Goal: Task Accomplishment & Management: Manage account settings

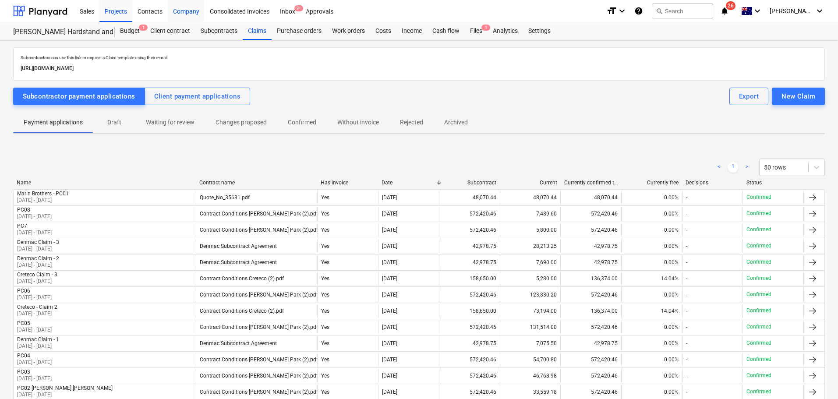
click at [183, 11] on div "Company" at bounding box center [186, 11] width 37 height 22
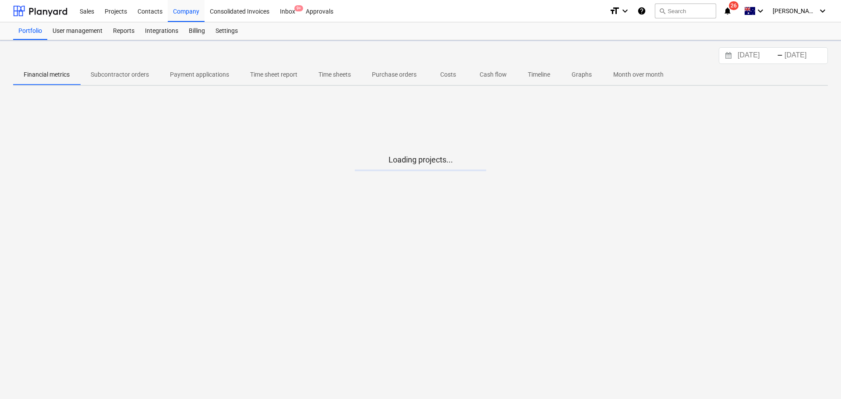
click at [554, 77] on span "Timeline" at bounding box center [538, 74] width 43 height 14
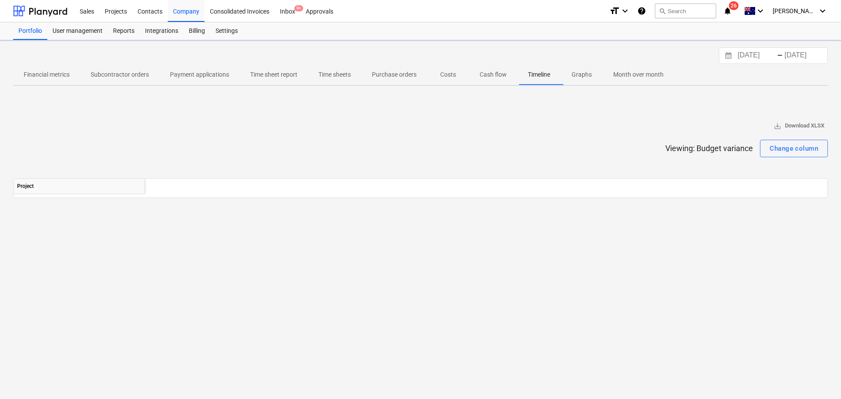
click at [495, 77] on p "Cash flow" at bounding box center [493, 74] width 27 height 9
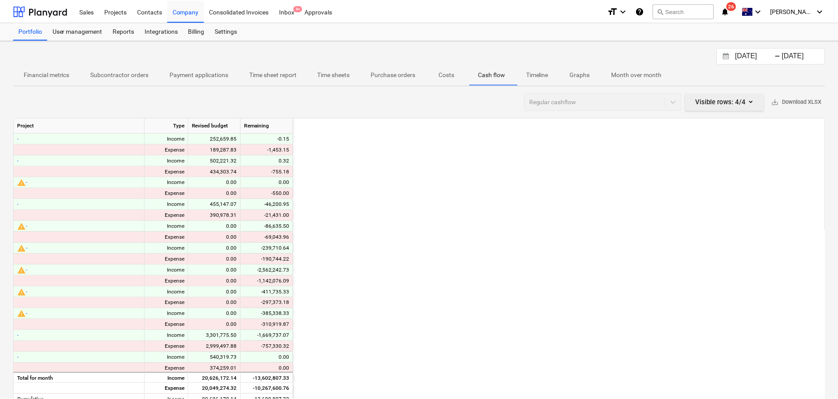
scroll to position [0, 945]
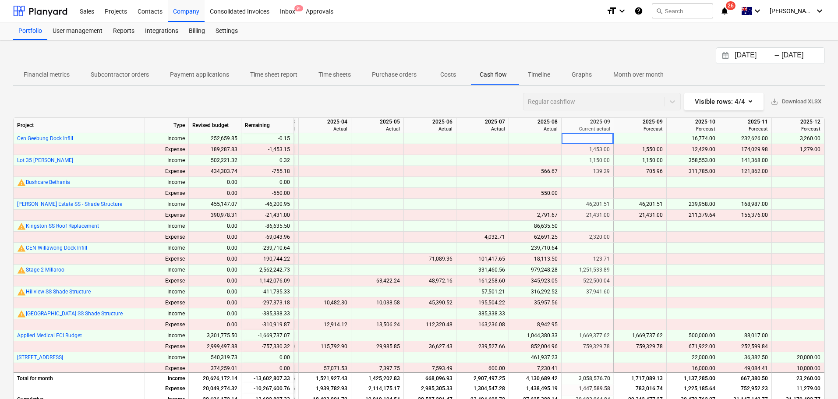
click at [761, 56] on input "[DATE]" at bounding box center [755, 56] width 45 height 12
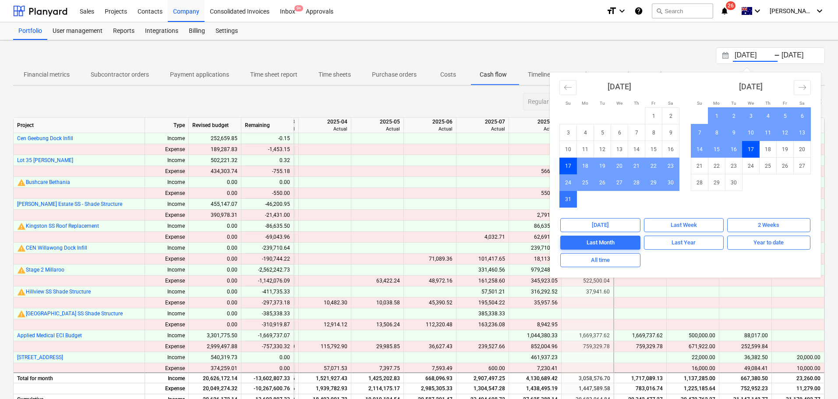
click at [567, 202] on td "31" at bounding box center [568, 199] width 17 height 17
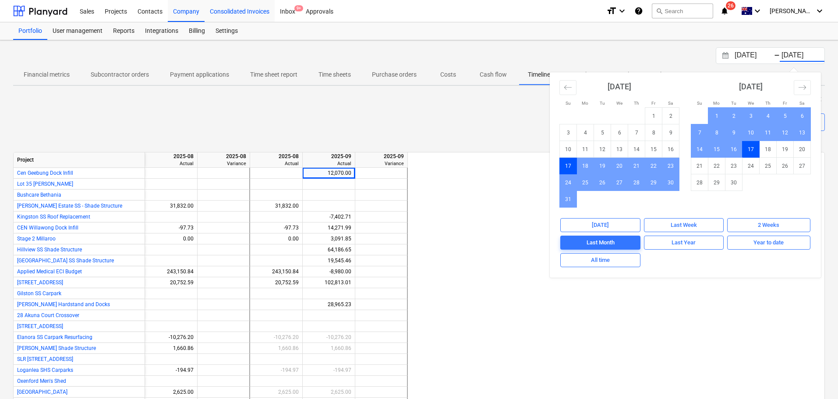
type input "[DATE]"
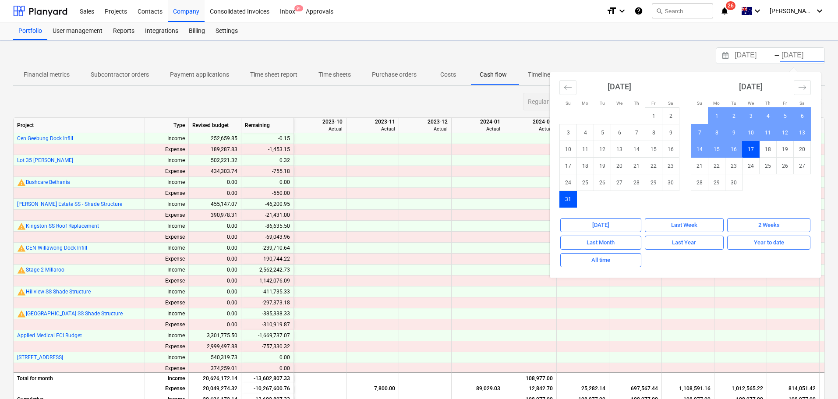
scroll to position [0, 945]
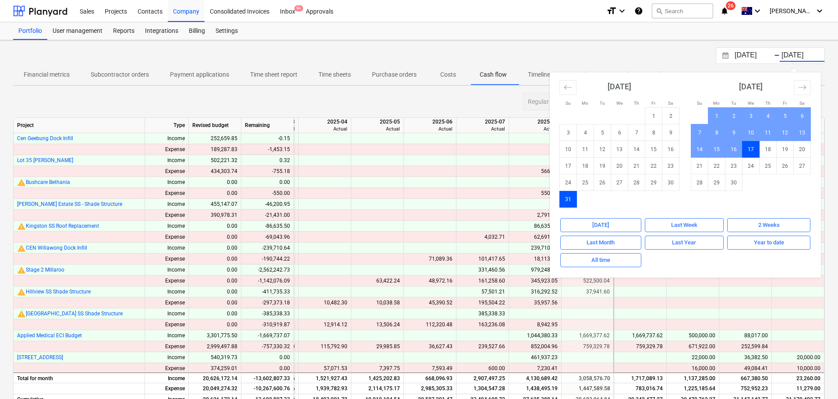
click at [479, 101] on div "Regular cashflow Visible rows : 4/4 save_alt Download XLSX" at bounding box center [419, 102] width 812 height 18
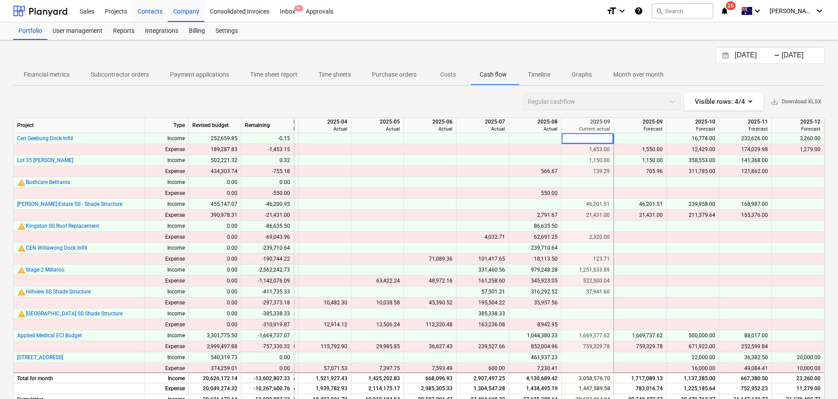
click at [146, 11] on div "Contacts" at bounding box center [149, 11] width 35 height 22
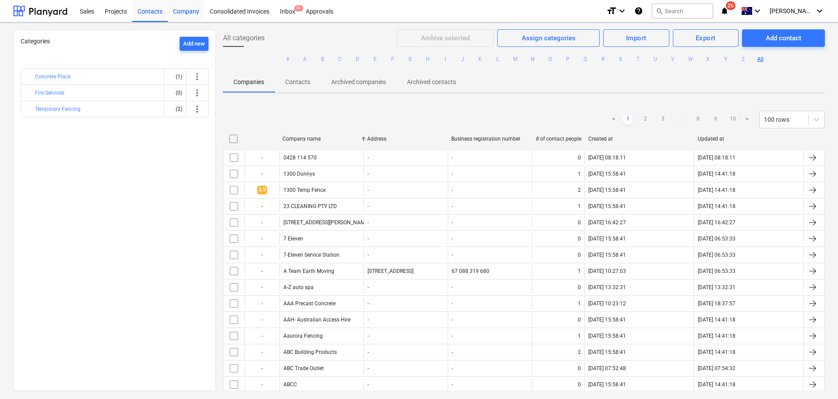
click at [180, 13] on div "Company" at bounding box center [186, 11] width 37 height 22
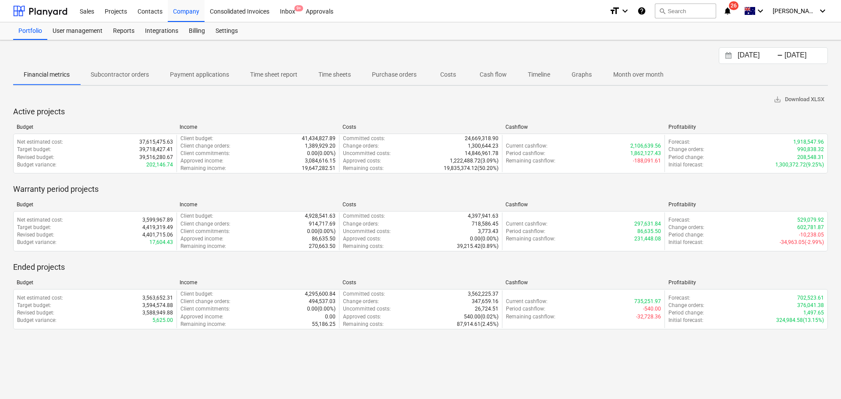
click at [485, 77] on p "Cash flow" at bounding box center [493, 74] width 27 height 9
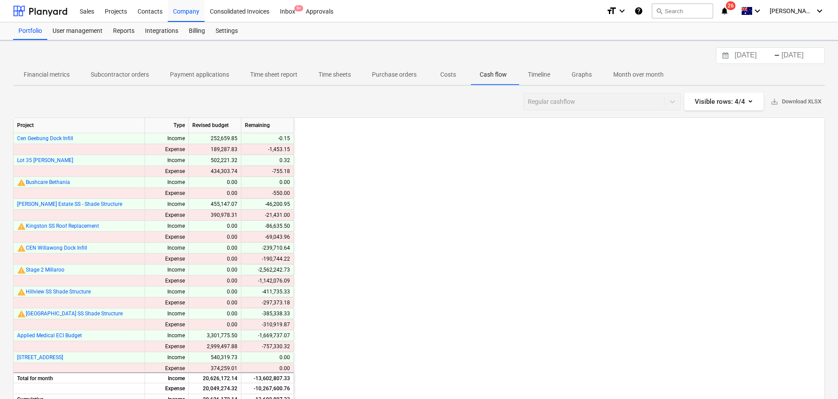
scroll to position [0, 945]
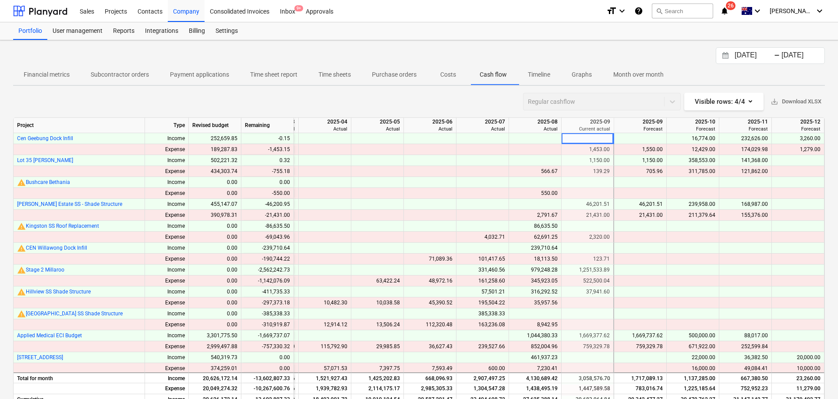
click at [759, 57] on input "[DATE]" at bounding box center [755, 56] width 45 height 12
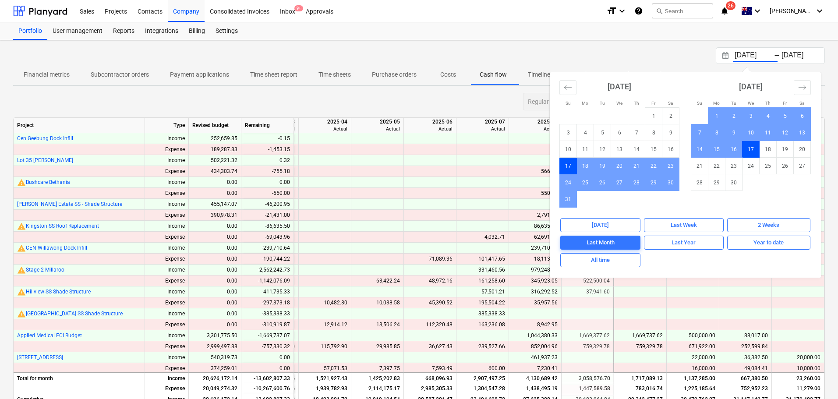
click at [568, 170] on td "17" at bounding box center [568, 166] width 17 height 17
click at [567, 201] on td "31" at bounding box center [568, 199] width 17 height 17
type input "[DATE]"
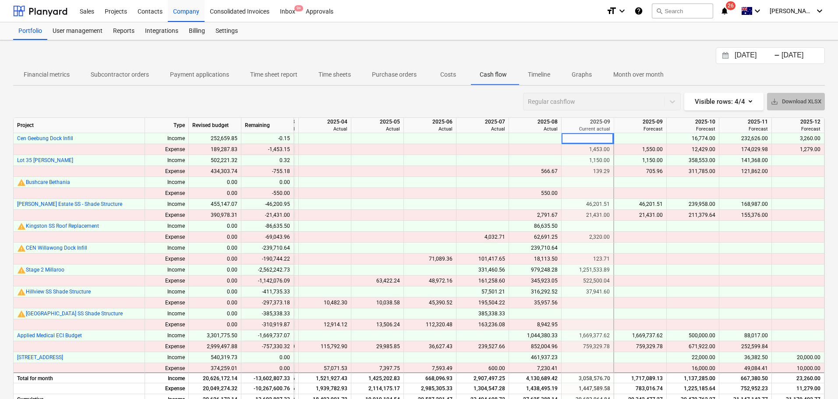
click at [800, 99] on span "save_alt Download XLSX" at bounding box center [796, 102] width 51 height 10
click at [125, 10] on div "Projects" at bounding box center [115, 11] width 33 height 22
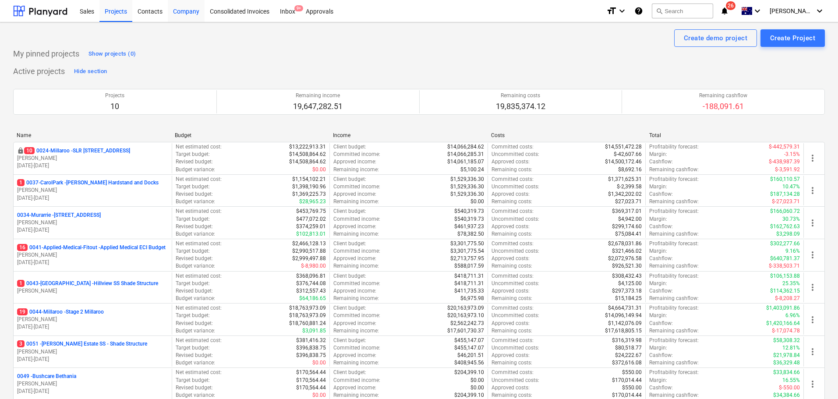
click at [186, 11] on div "Company" at bounding box center [186, 11] width 37 height 22
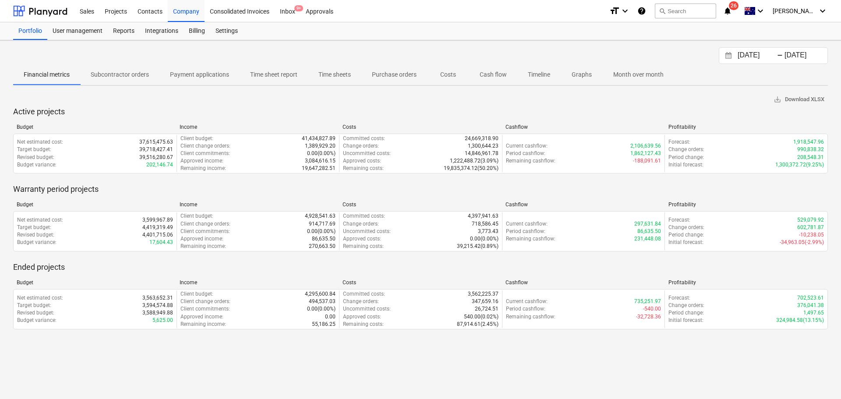
click at [488, 78] on p "Cash flow" at bounding box center [493, 74] width 27 height 9
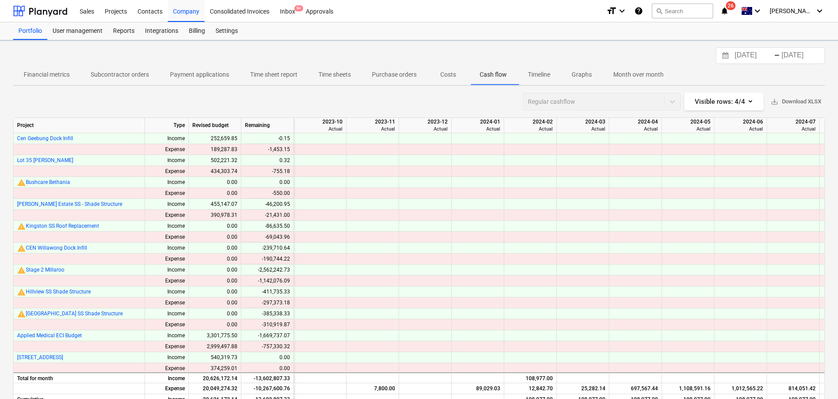
scroll to position [0, 945]
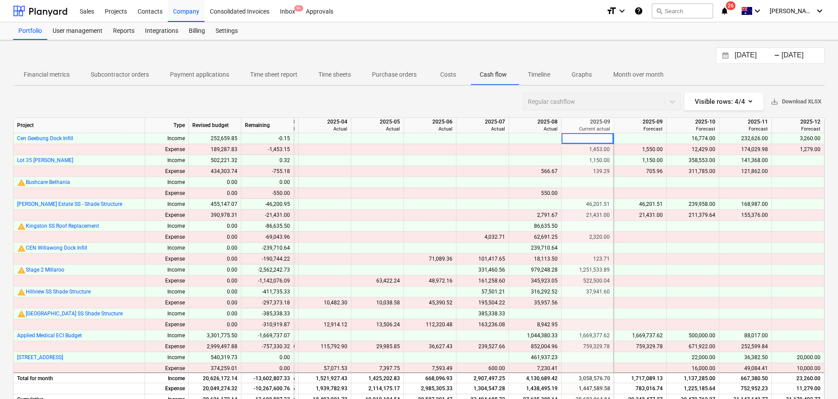
click at [802, 99] on span "save_alt Download XLSX" at bounding box center [796, 102] width 51 height 10
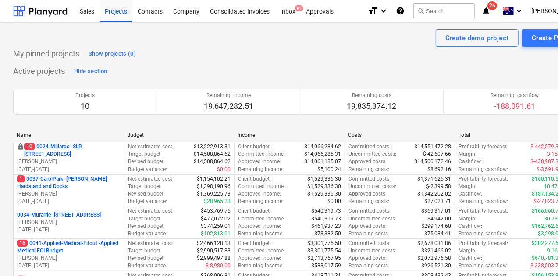
scroll to position [69, 0]
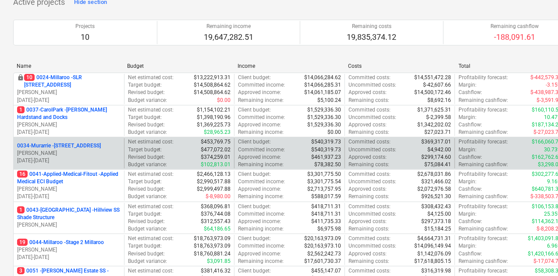
click at [101, 147] on p "0034-[GEOGRAPHIC_DATA] - [STREET_ADDRESS]" at bounding box center [59, 145] width 84 height 7
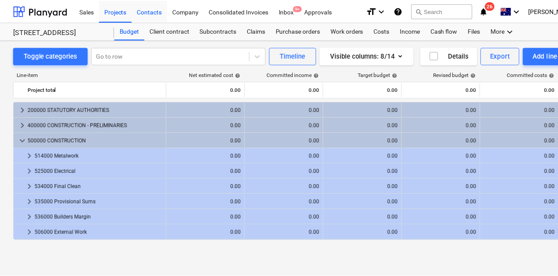
scroll to position [21, 0]
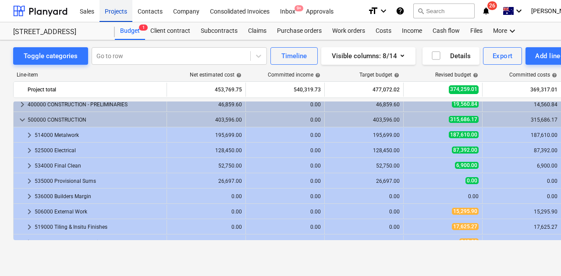
click at [113, 12] on div "Projects" at bounding box center [115, 11] width 33 height 22
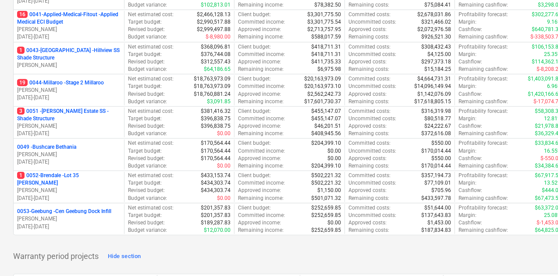
scroll to position [229, 0]
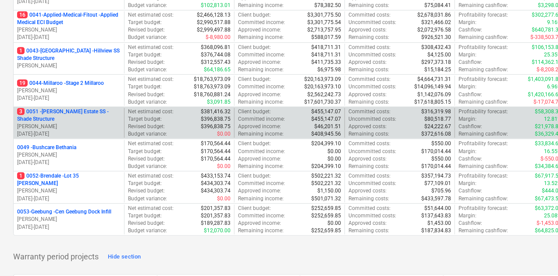
click at [80, 114] on p "3 0051 - Patrick Estate SS - Shade Structure" at bounding box center [68, 115] width 103 height 15
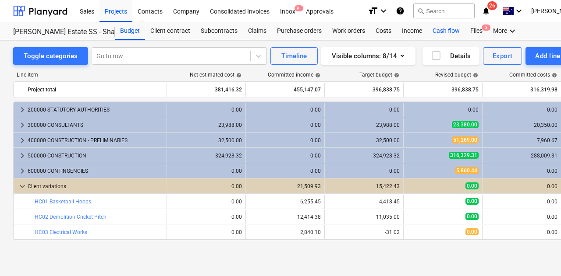
click at [448, 35] on div "Cash flow" at bounding box center [446, 31] width 38 height 18
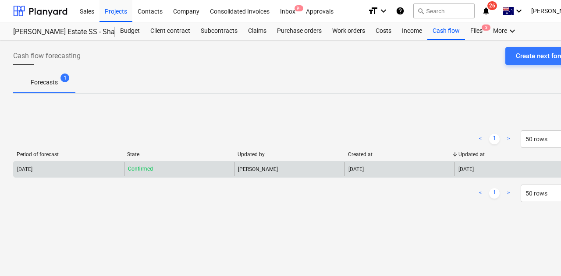
click at [233, 173] on div "Confirmed" at bounding box center [179, 170] width 110 height 14
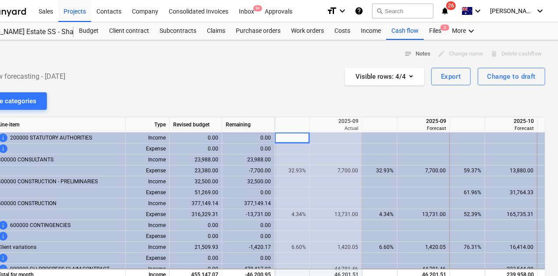
scroll to position [0, 40]
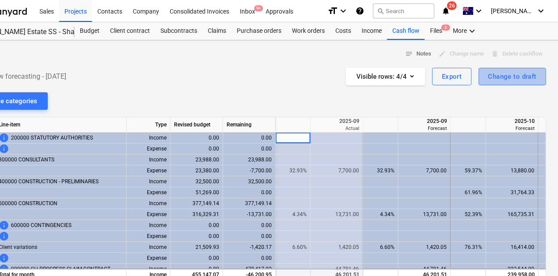
click at [513, 72] on div "Change to draft" at bounding box center [512, 76] width 48 height 11
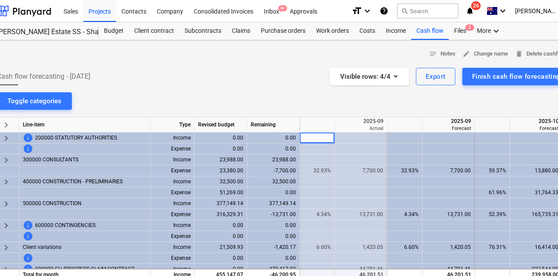
scroll to position [0, 41]
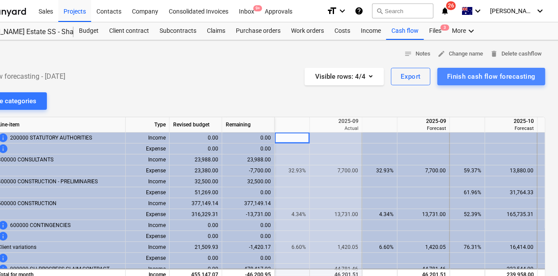
click at [496, 78] on div "Finish cash flow forecasting" at bounding box center [491, 76] width 89 height 11
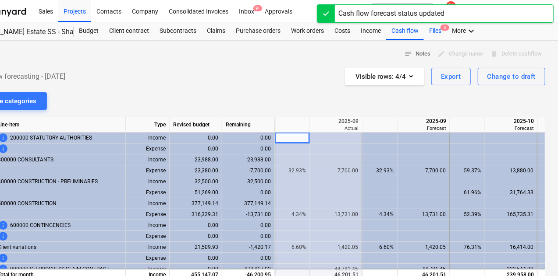
click at [434, 33] on div "Files 3" at bounding box center [435, 31] width 23 height 18
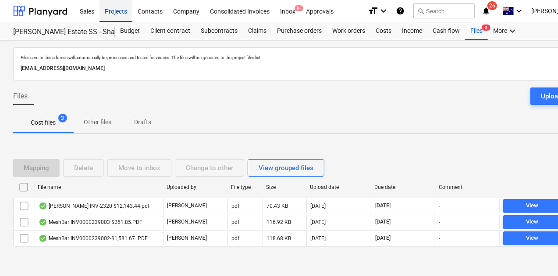
click at [124, 11] on div "Projects" at bounding box center [115, 11] width 33 height 22
